Goal: Transaction & Acquisition: Subscribe to service/newsletter

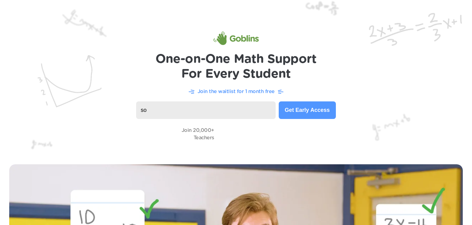
type input "s"
click at [326, 103] on button "Get Early Access" at bounding box center [307, 110] width 57 height 18
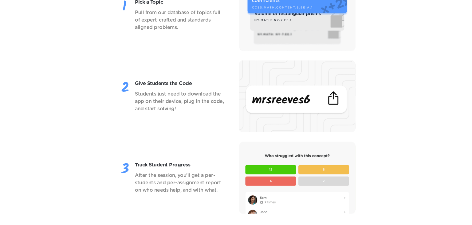
scroll to position [806, 0]
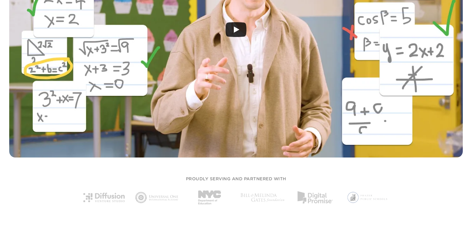
scroll to position [0, 0]
